Goal: Find specific fact: Locate a discrete piece of known information

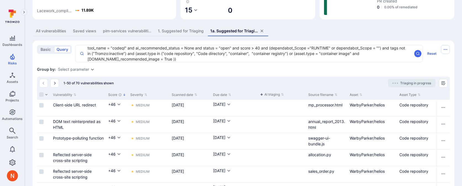
scroll to position [78, 0]
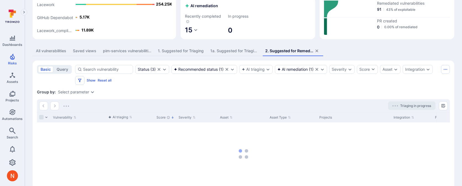
scroll to position [105, 0]
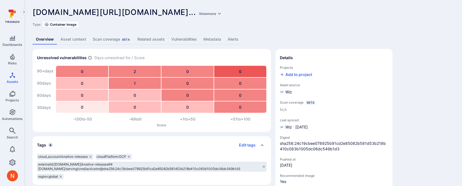
click at [209, 38] on link "Metadata" at bounding box center [212, 39] width 24 height 10
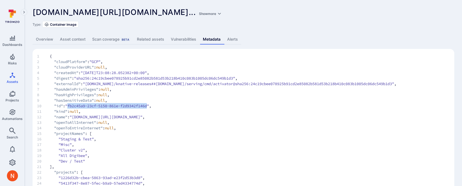
drag, startPoint x: 71, startPoint y: 106, endPoint x: 155, endPoint y: 107, distance: 83.3
click at [149, 107] on span ""fb2c45a9-23cf-5150-861e-f2d9342f146d"" at bounding box center [107, 106] width 84 height 6
copy span "fb2c45a9-23cf-5150-861e-f2d9342f146d"
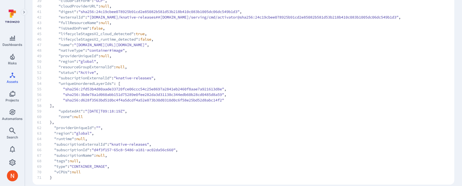
scroll to position [272, 0]
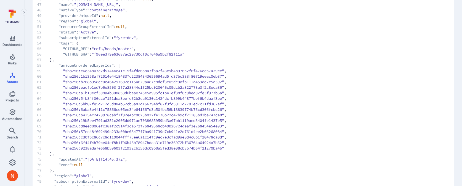
scroll to position [334, 0]
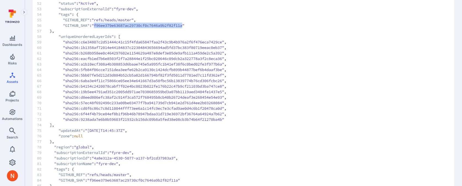
drag, startPoint x: 99, startPoint y: 25, endPoint x: 190, endPoint y: 25, distance: 91.6
click at [184, 25] on span ""f96ee379e63687ac29730cf0c7646a9b2f82f11a"" at bounding box center [138, 26] width 93 height 6
copy span "f96ee379e63687ac29730cf0c7646a9b2f82f11a"
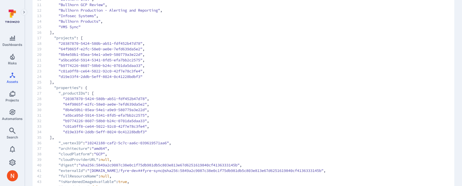
scroll to position [0, 0]
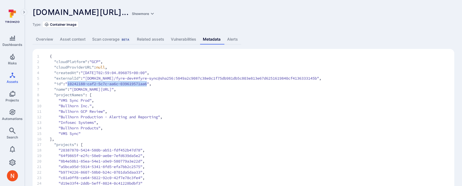
drag, startPoint x: 71, startPoint y: 84, endPoint x: 154, endPoint y: 84, distance: 83.3
click at [149, 84] on span ""10242188-caf2-5c7c-aa6c-039619571aa6"" at bounding box center [107, 84] width 84 height 6
copy span "10242188-caf2-5c7c-aa6c-039619571aa6"
click at [14, 159] on icon "Settings" at bounding box center [12, 162] width 7 height 7
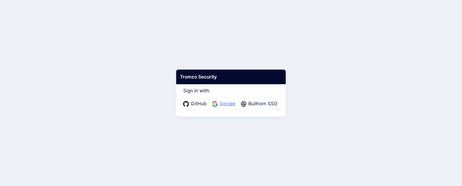
click at [223, 101] on span "Google" at bounding box center [227, 103] width 19 height 7
